Goal: Information Seeking & Learning: Learn about a topic

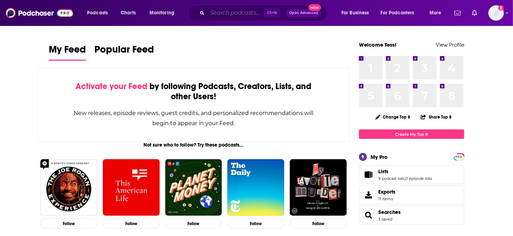
click at [240, 11] on input "Search podcasts, credits, & more..." at bounding box center [236, 12] width 57 height 11
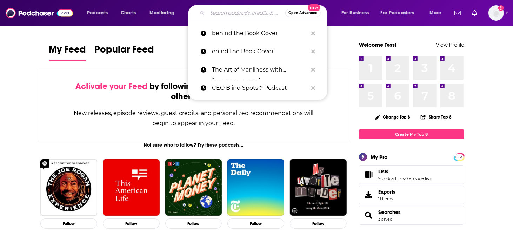
paste input "Armchair Expert Podcast with [PERSON_NAME]"
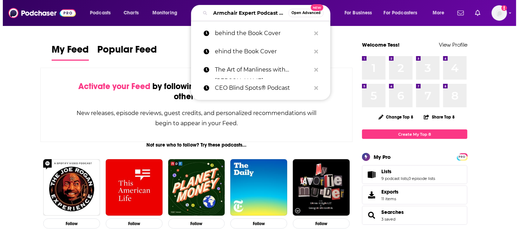
scroll to position [0, 20]
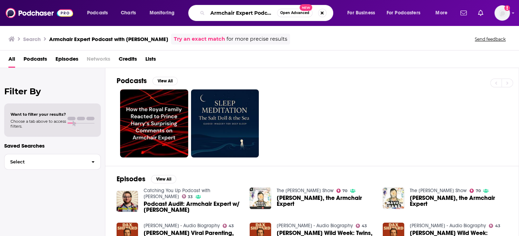
click at [238, 12] on input "Armchair Expert Podcast with [PERSON_NAME]" at bounding box center [243, 12] width 70 height 11
type input "Armchair Expert with [PERSON_NAME]"
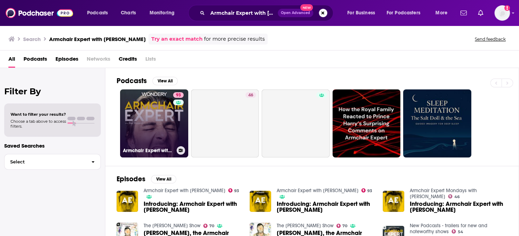
click at [145, 104] on link "93 Armchair Expert with [PERSON_NAME]" at bounding box center [154, 124] width 68 height 68
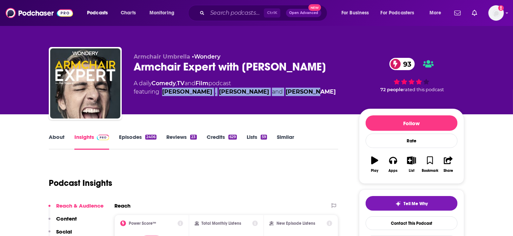
drag, startPoint x: 303, startPoint y: 84, endPoint x: 176, endPoint y: 84, distance: 127.1
click at [176, 84] on div "A daily Comedy , TV and Film podcast featuring [PERSON_NAME] , [PERSON_NAME] an…" at bounding box center [241, 87] width 214 height 17
copy span "[PERSON_NAME] , [PERSON_NAME] and [PERSON_NAME]"
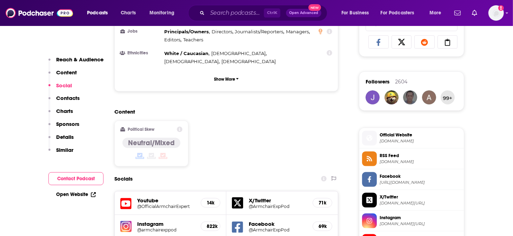
scroll to position [585, 0]
